Goal: Transaction & Acquisition: Purchase product/service

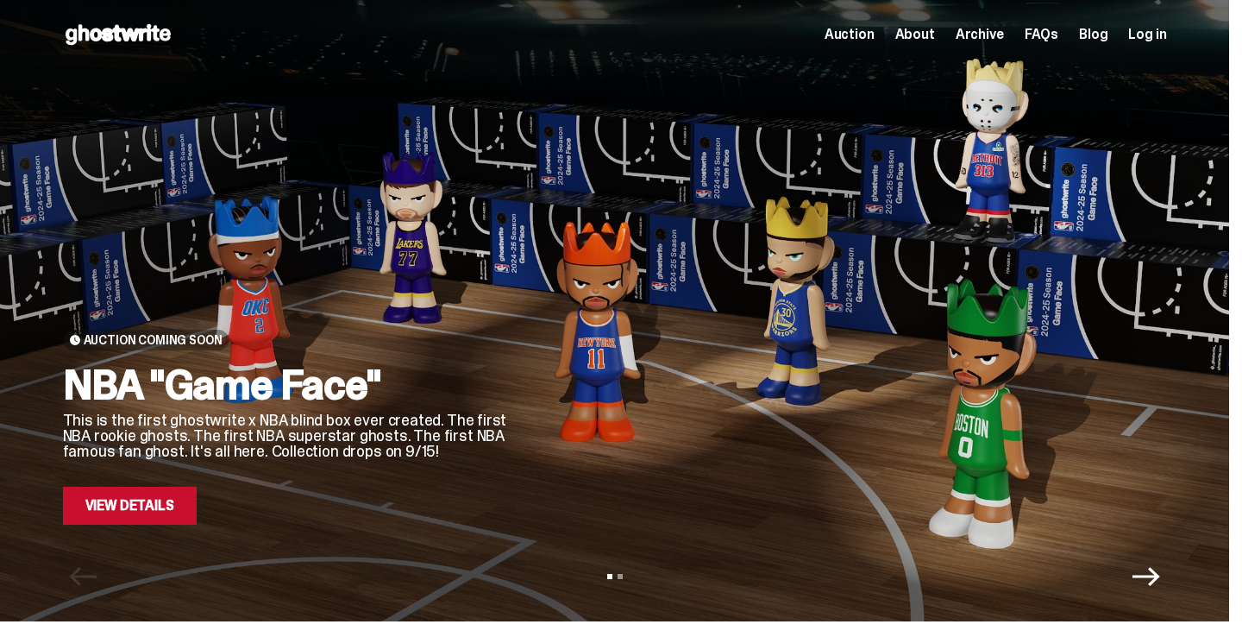
click at [157, 500] on link "View Details" at bounding box center [130, 506] width 134 height 38
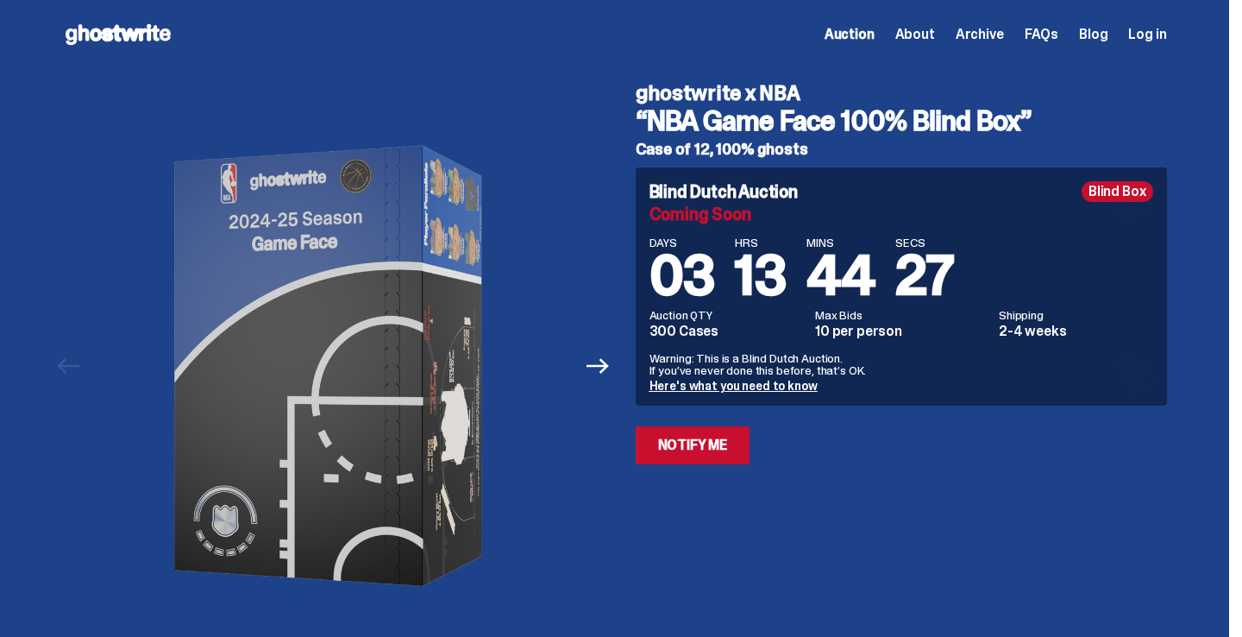
click at [780, 572] on div "ghostwrite x NBA “NBA Game Face 100% Blind Box” Case of 12, 100% ghosts Blind D…" at bounding box center [891, 366] width 552 height 594
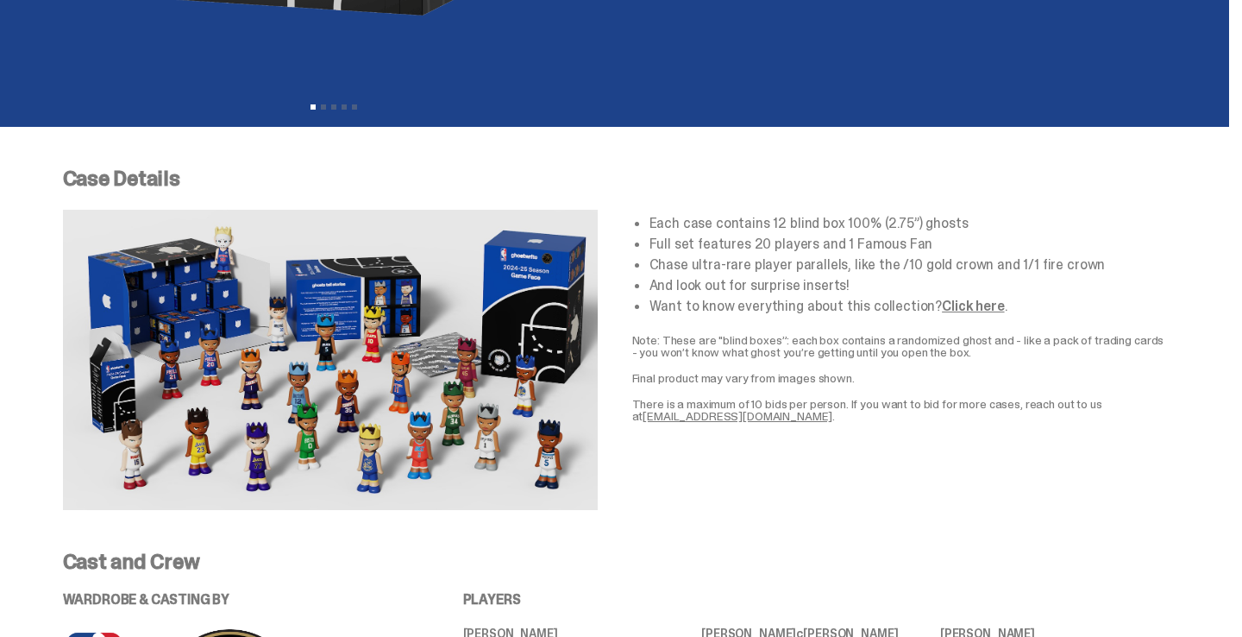
scroll to position [572, 0]
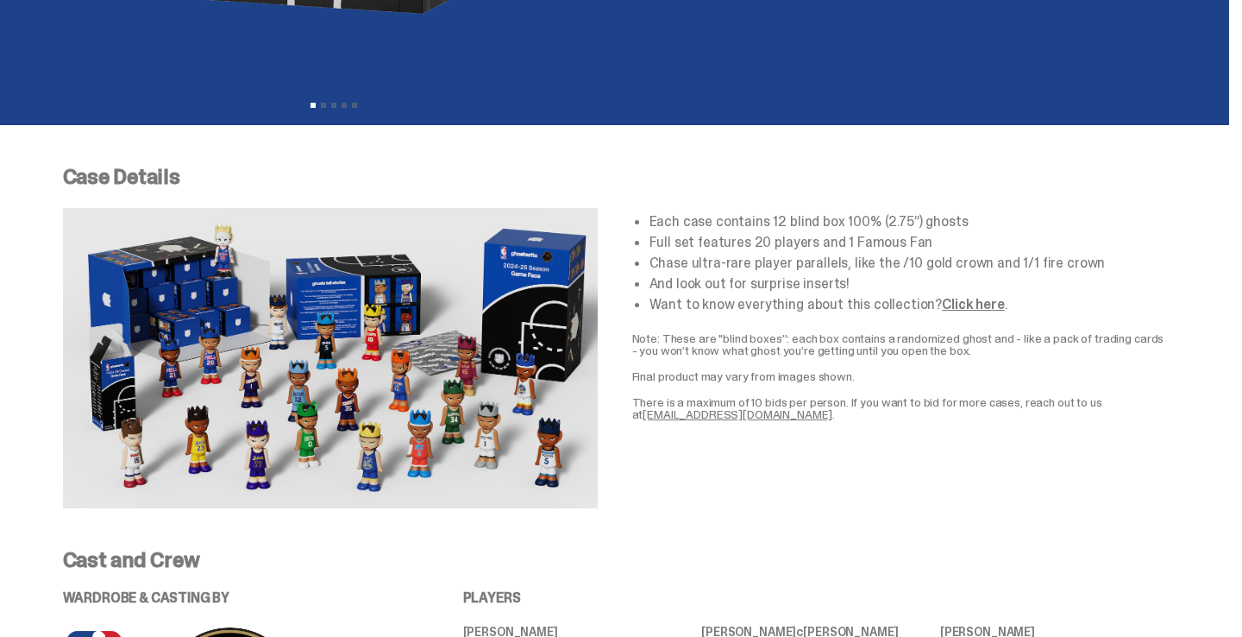
click at [962, 303] on link "Click here" at bounding box center [973, 304] width 62 height 18
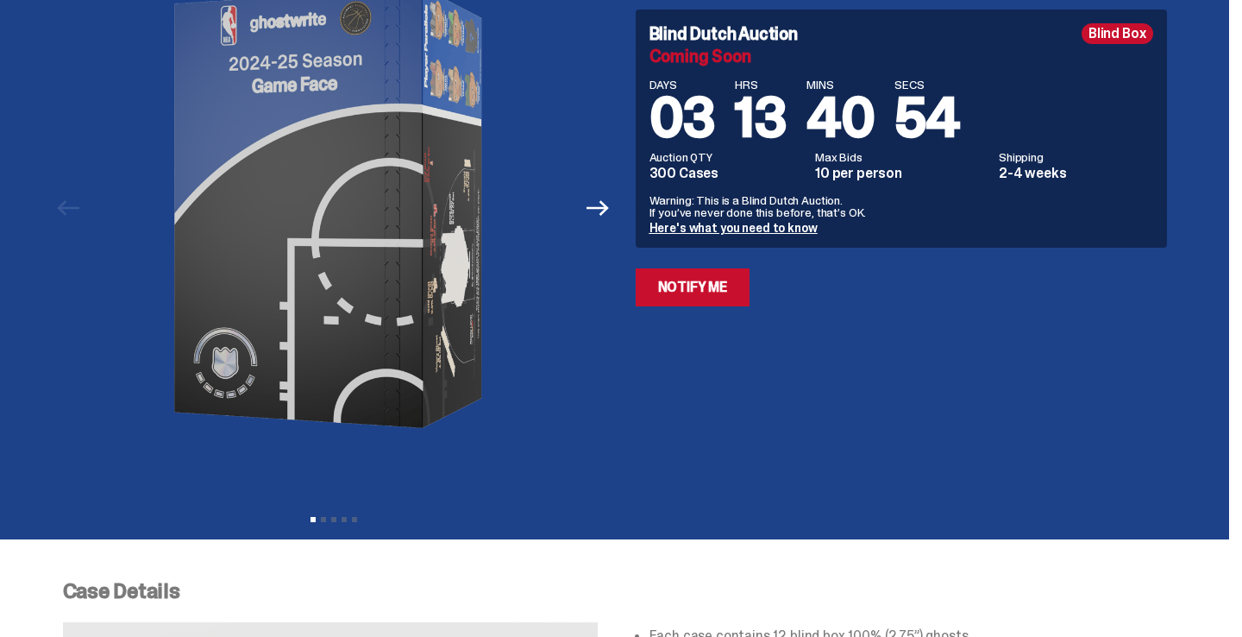
scroll to position [0, 0]
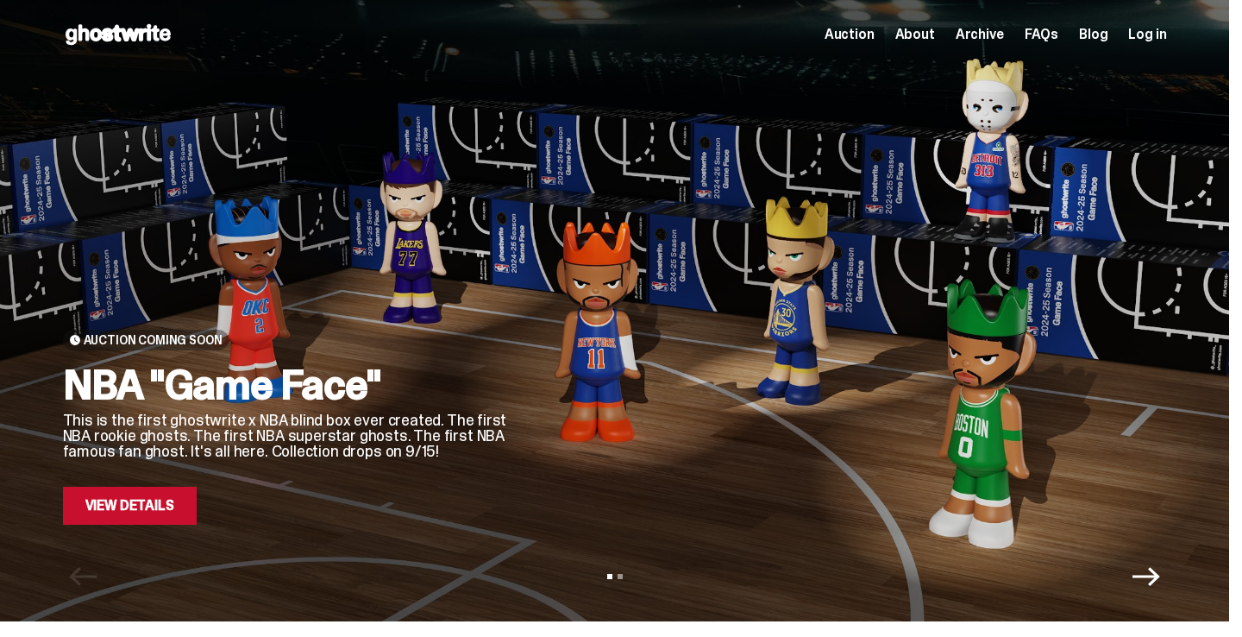
click at [178, 481] on div "NBA "Game Face" This is the first ghostwrite x NBA blind box ever created. The …" at bounding box center [287, 444] width 449 height 160
click at [219, 442] on p "This is the first ghostwrite x NBA blind box ever created. The first NBA rookie…" at bounding box center [287, 435] width 449 height 47
click at [168, 507] on link "View Details" at bounding box center [130, 506] width 134 height 38
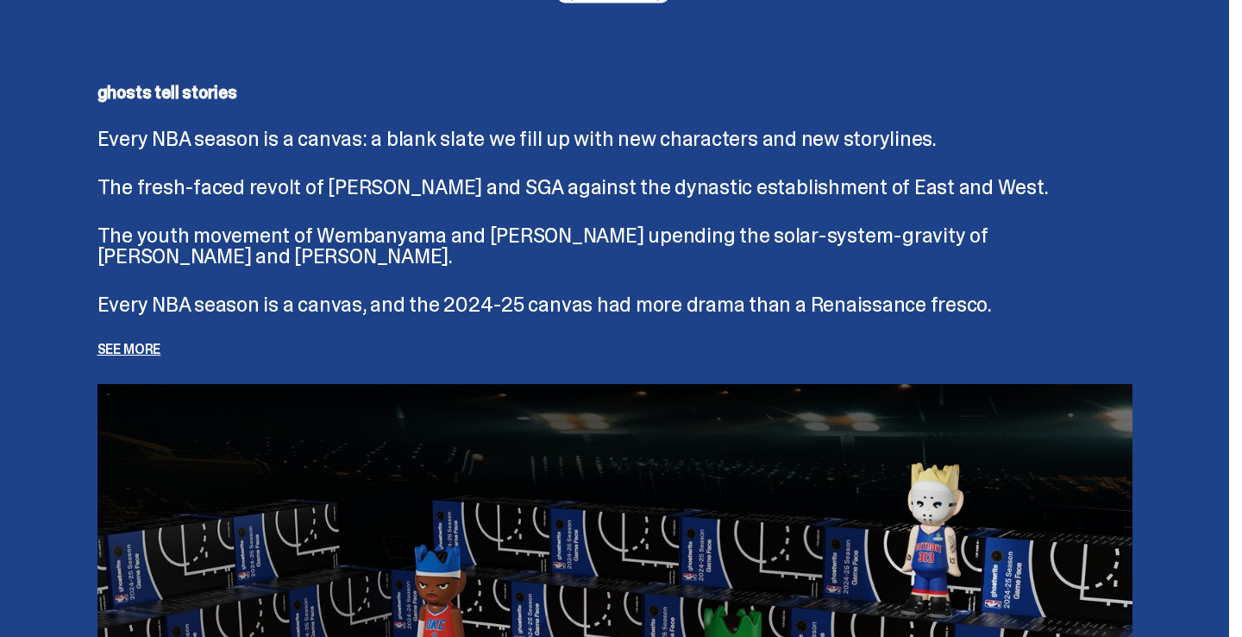
scroll to position [3733, 0]
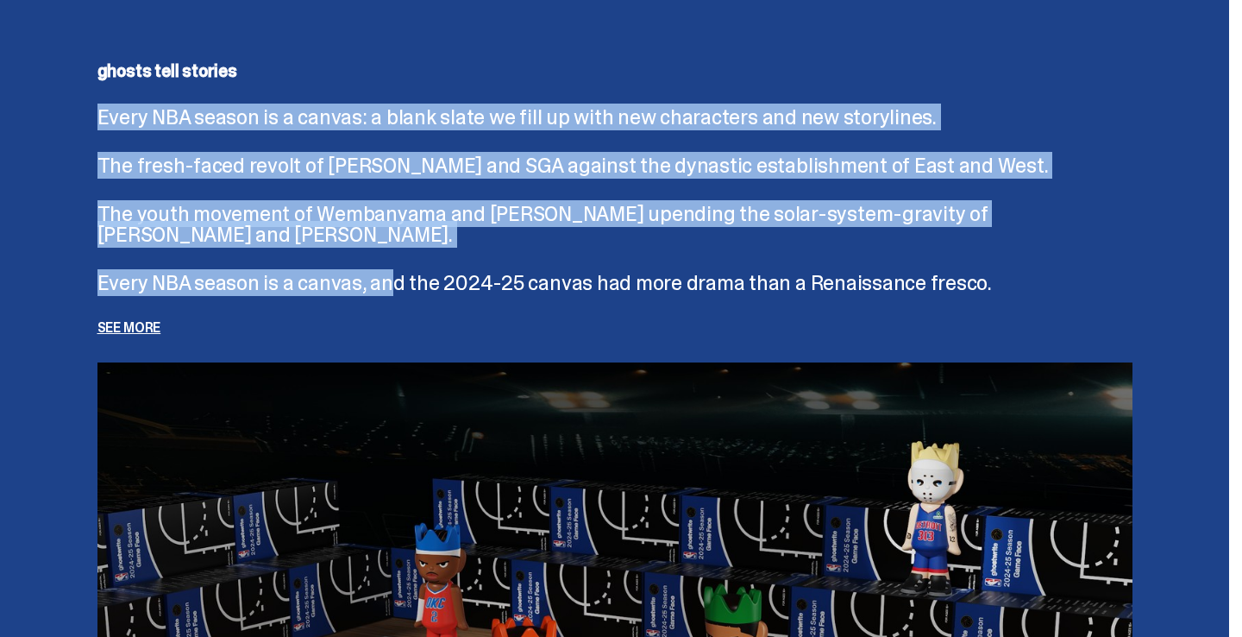
drag, startPoint x: 87, startPoint y: 123, endPoint x: 393, endPoint y: 287, distance: 347.4
click at [393, 287] on div "ghosts tell stories Every NBA season is a canvas: a blank slate we fill up with…" at bounding box center [615, 503] width 1104 height 965
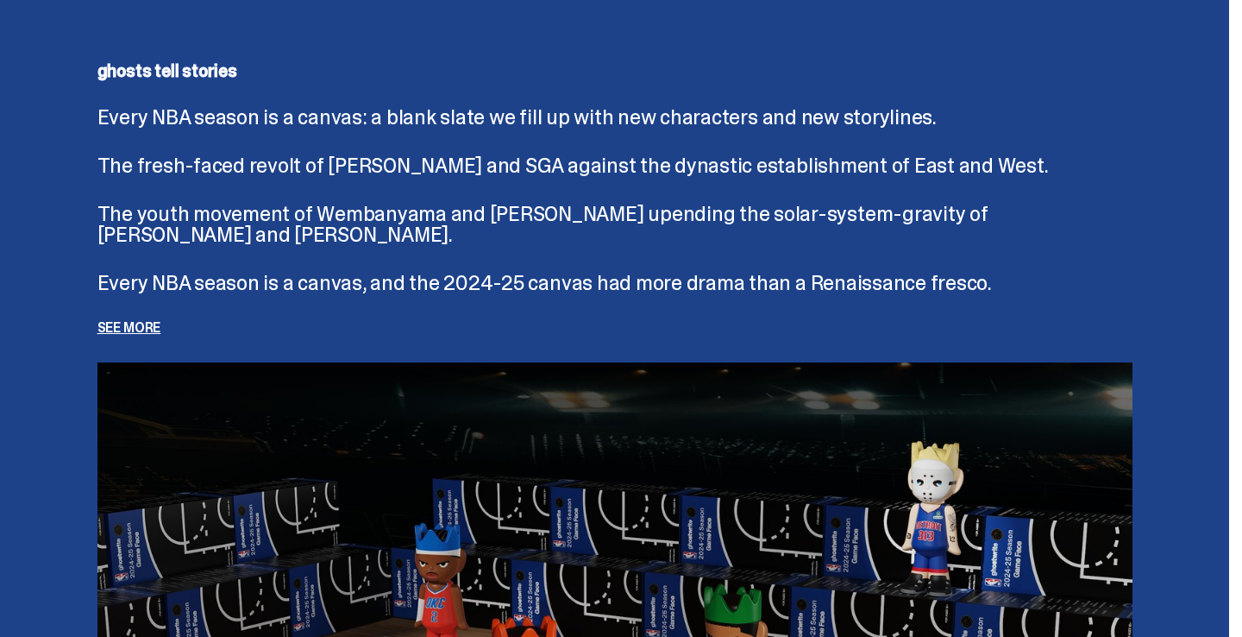
click at [122, 331] on p "See more" at bounding box center [614, 328] width 1035 height 14
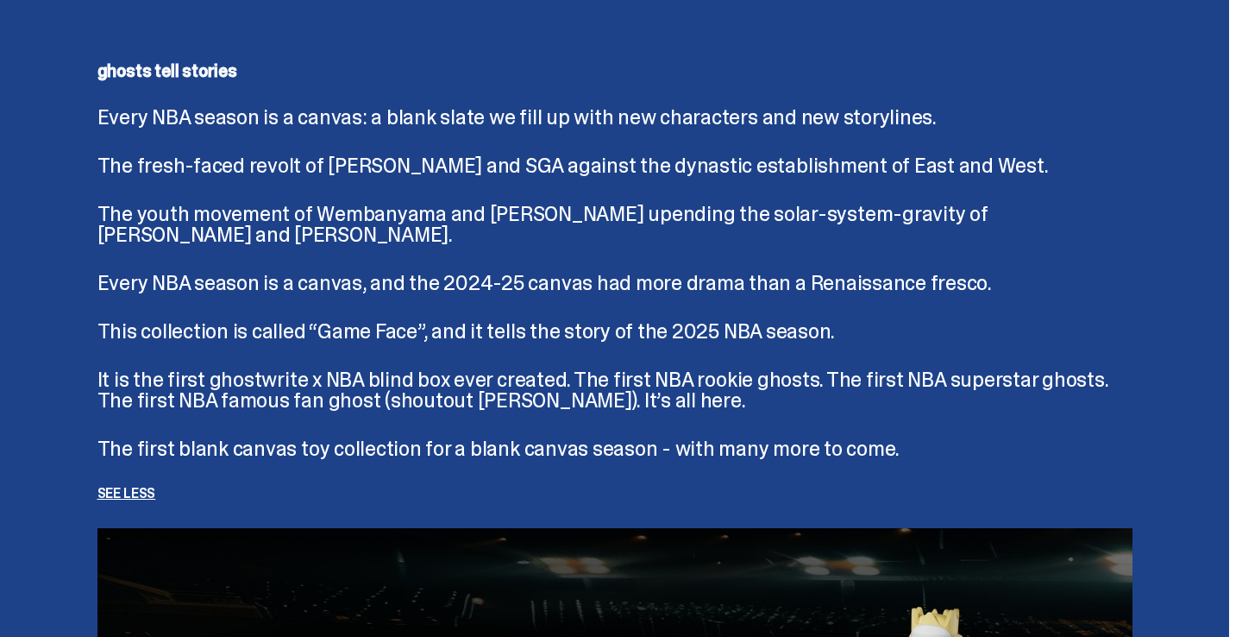
scroll to position [3766, 0]
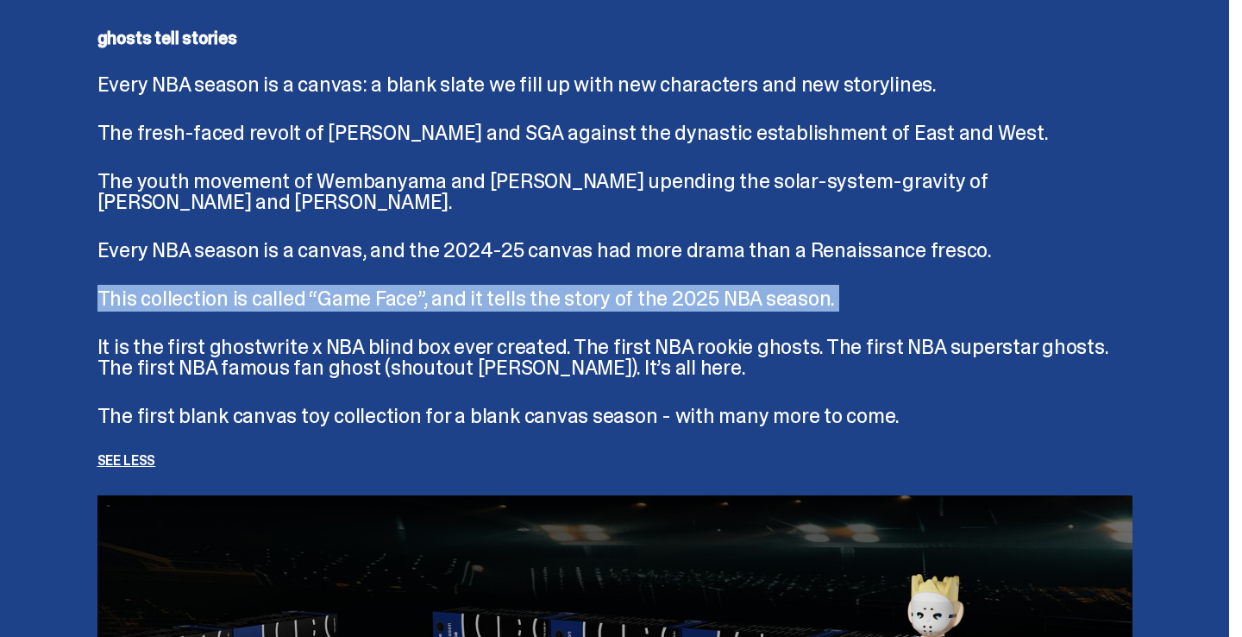
drag, startPoint x: 73, startPoint y: 291, endPoint x: 192, endPoint y: 330, distance: 125.2
click at [192, 330] on div "ghosts tell stories Every NBA season is a canvas: a blank slate we fill up with…" at bounding box center [615, 553] width 1104 height 1131
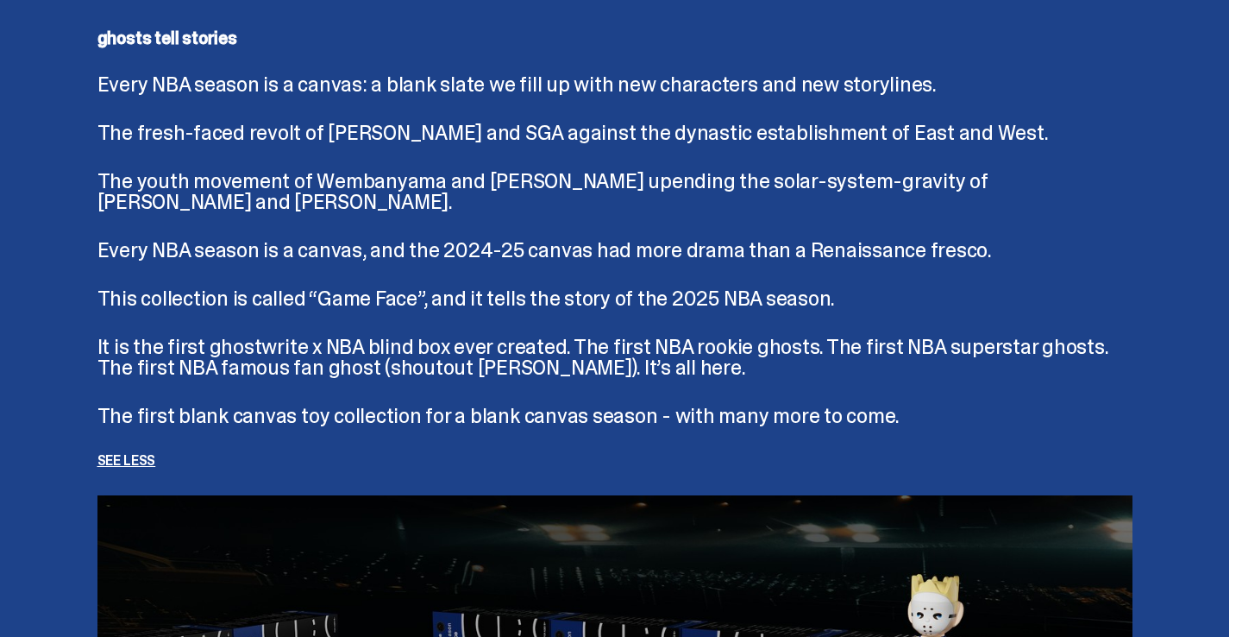
click at [120, 343] on p "It is the first ghostwrite x NBA blind box ever created. The first NBA rookie g…" at bounding box center [614, 356] width 1035 height 41
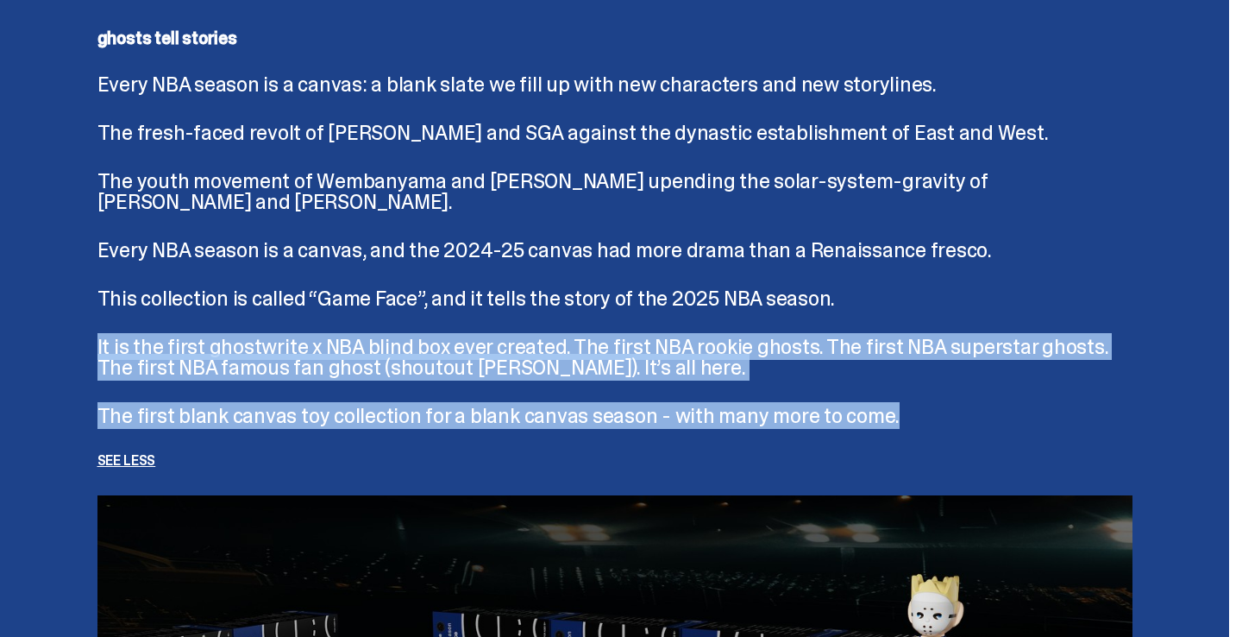
drag, startPoint x: 89, startPoint y: 342, endPoint x: 943, endPoint y: 409, distance: 856.7
click at [943, 409] on div "ghosts tell stories Every NBA season is a canvas: a blank slate we fill up with…" at bounding box center [615, 553] width 1104 height 1131
copy div "It is the first ghostwrite x NBA blind box ever created. The first NBA rookie g…"
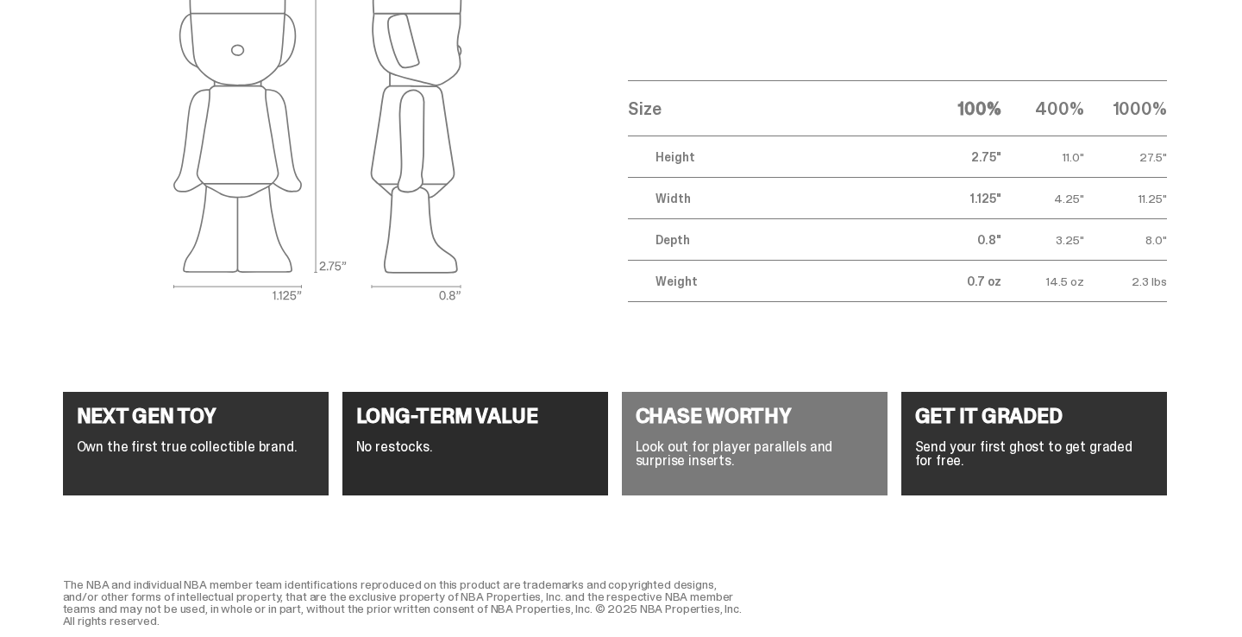
scroll to position [6696, 0]
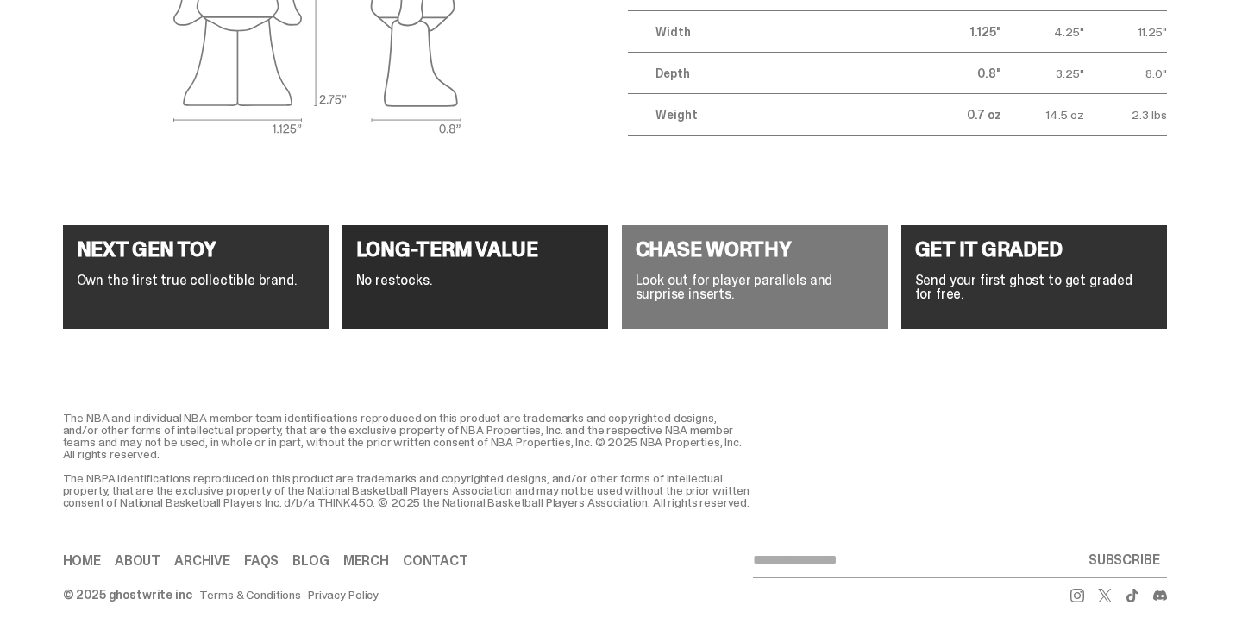
click at [223, 273] on p "Own the first true collectible brand." at bounding box center [196, 280] width 238 height 14
click at [756, 239] on h4 "CHASE WORTHY" at bounding box center [755, 249] width 238 height 21
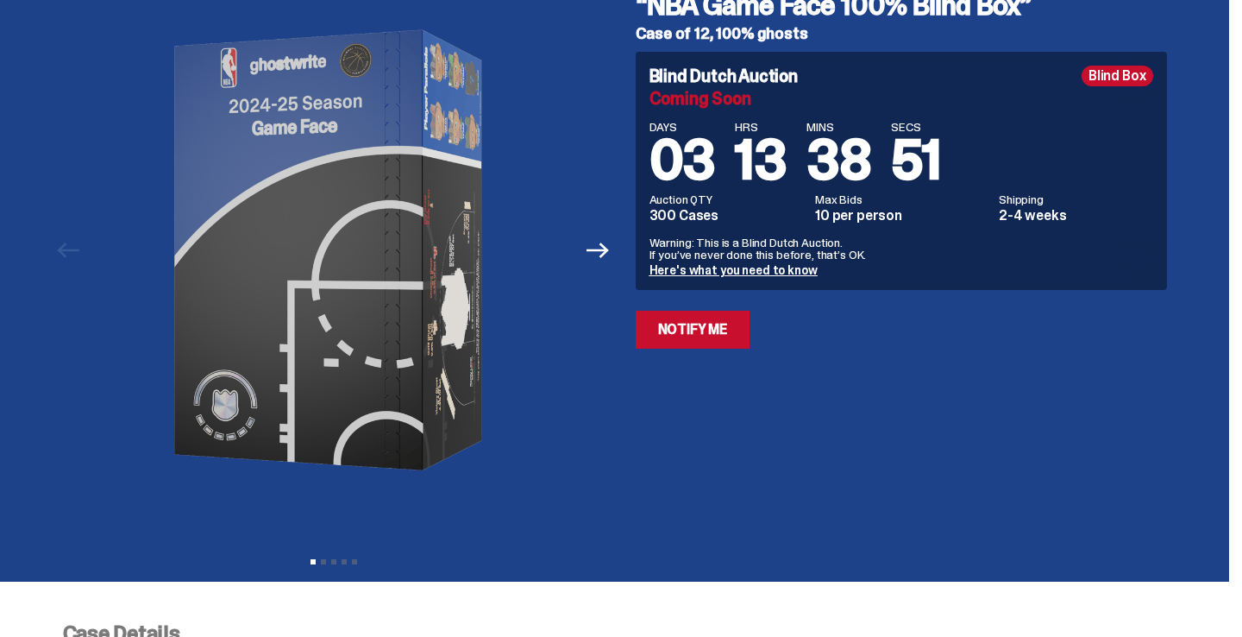
scroll to position [0, 0]
